Goal: Information Seeking & Learning: Learn about a topic

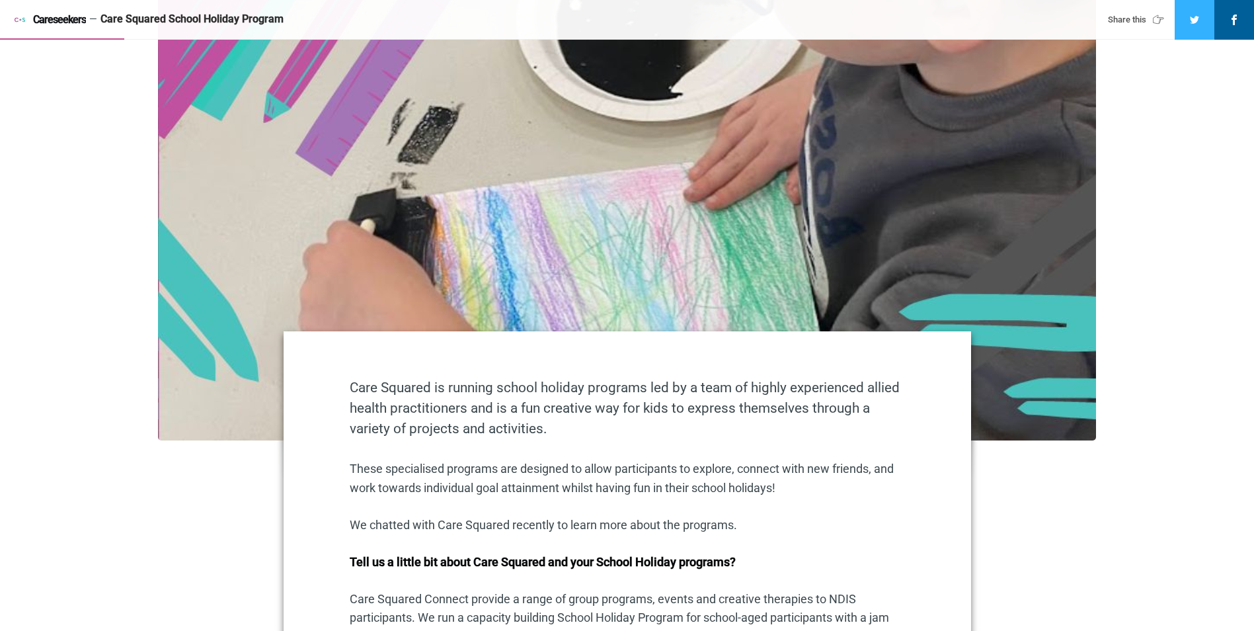
scroll to position [529, 0]
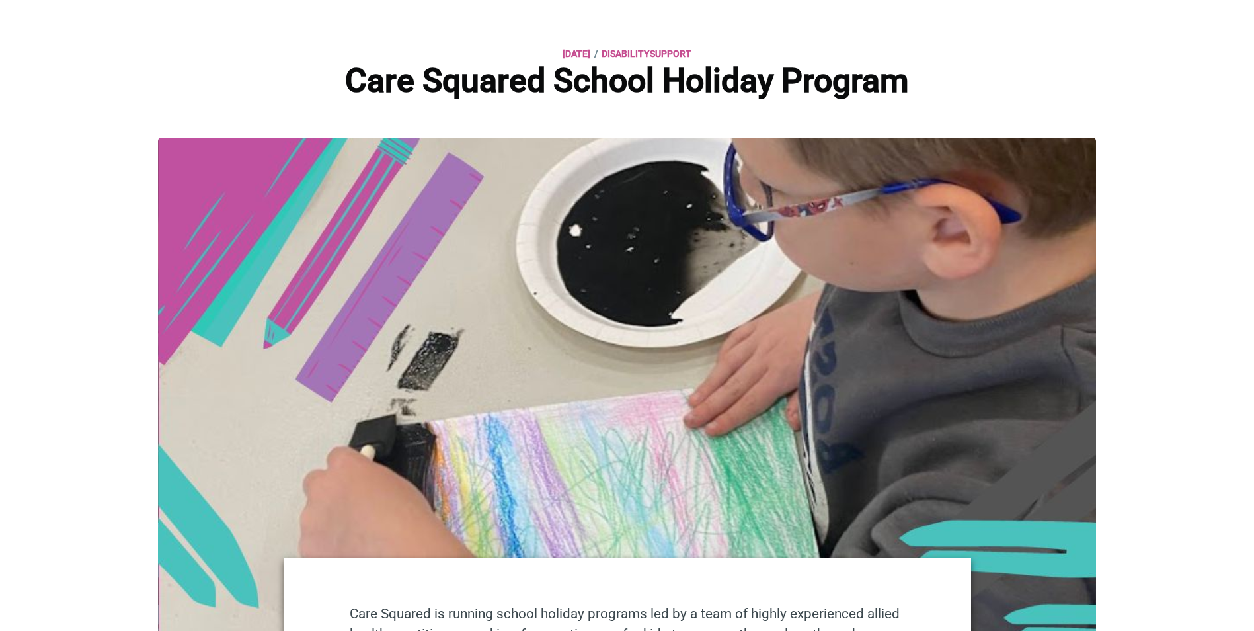
scroll to position [0, 0]
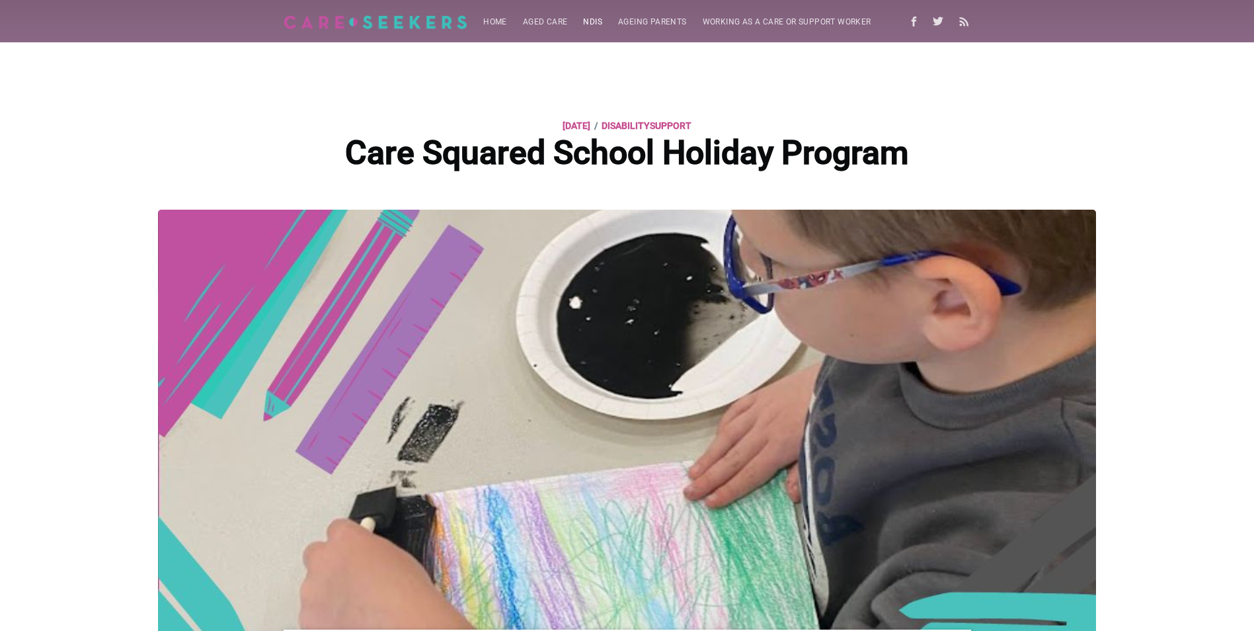
click at [594, 19] on link "NDIS" at bounding box center [592, 22] width 35 height 26
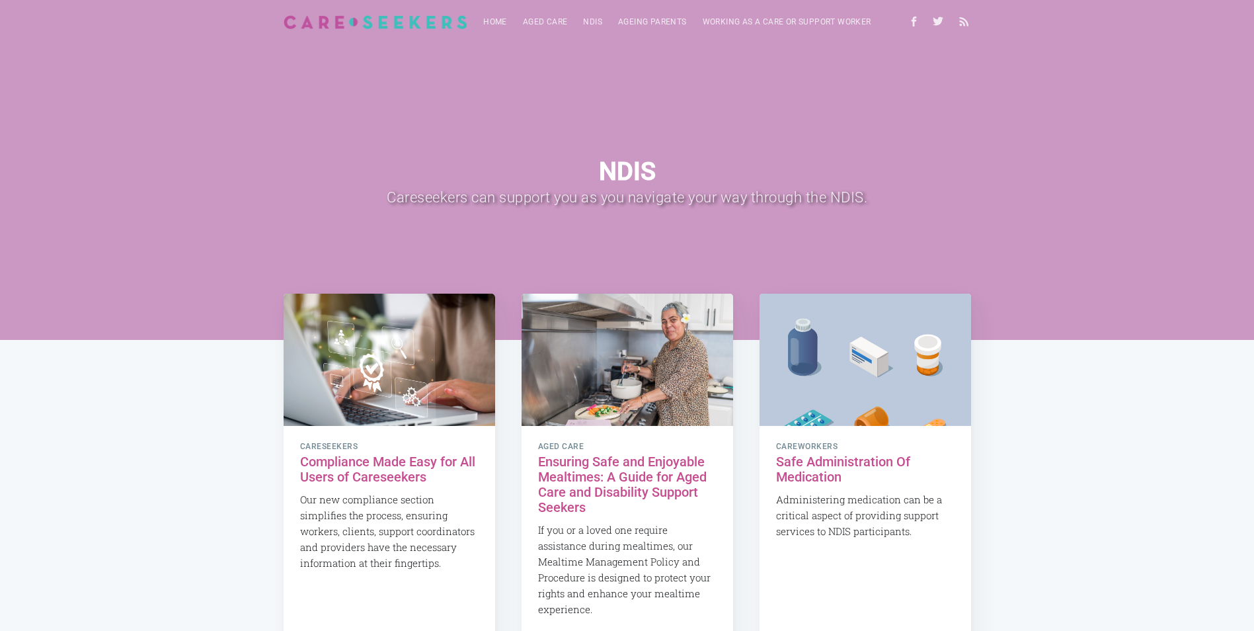
drag, startPoint x: 1066, startPoint y: 445, endPoint x: 1067, endPoint y: 428, distance: 16.6
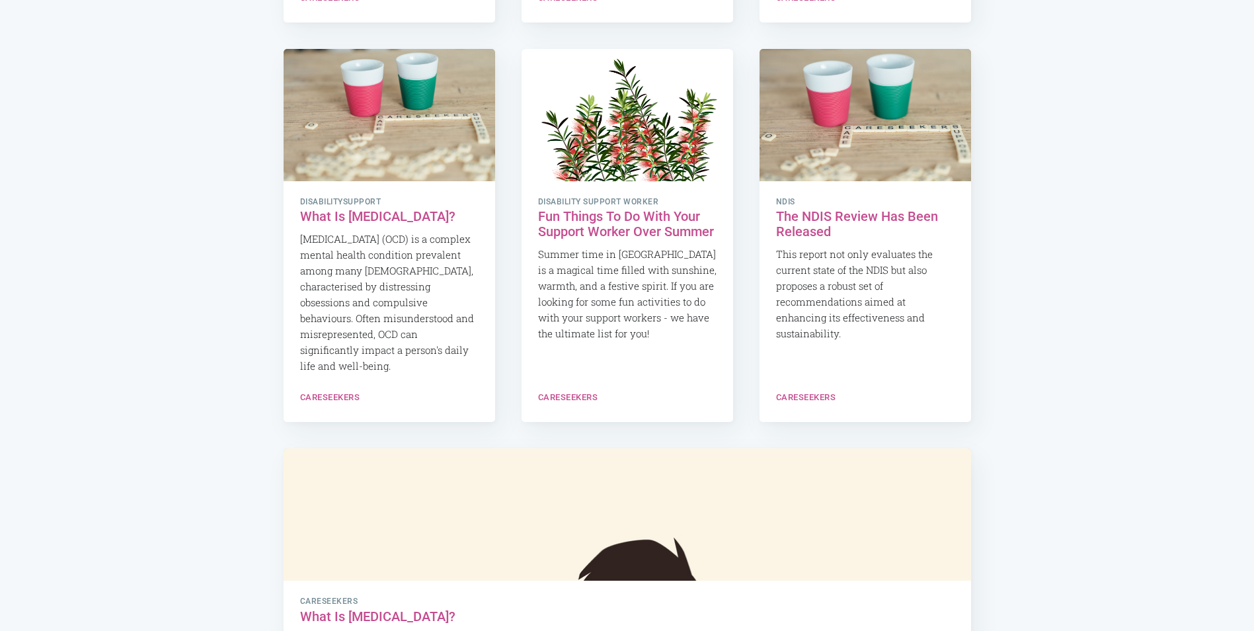
scroll to position [1124, 0]
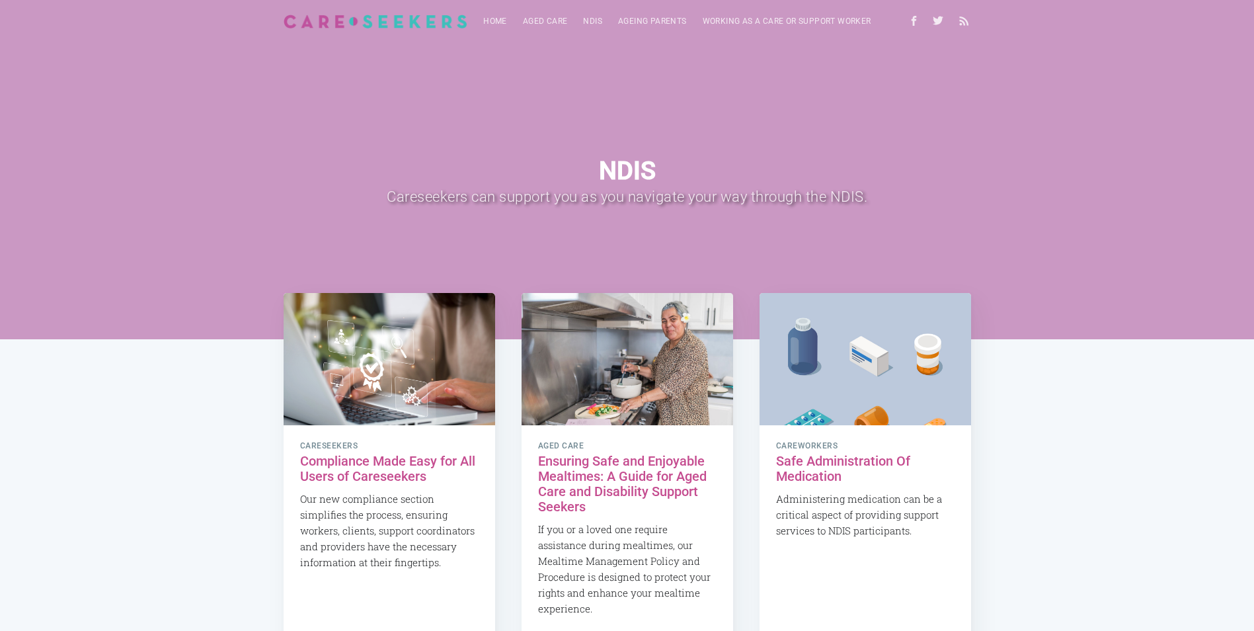
scroll to position [0, 0]
click at [590, 19] on link "NDIS" at bounding box center [592, 22] width 35 height 26
